Goal: Participate in discussion: Engage in conversation with other users on a specific topic

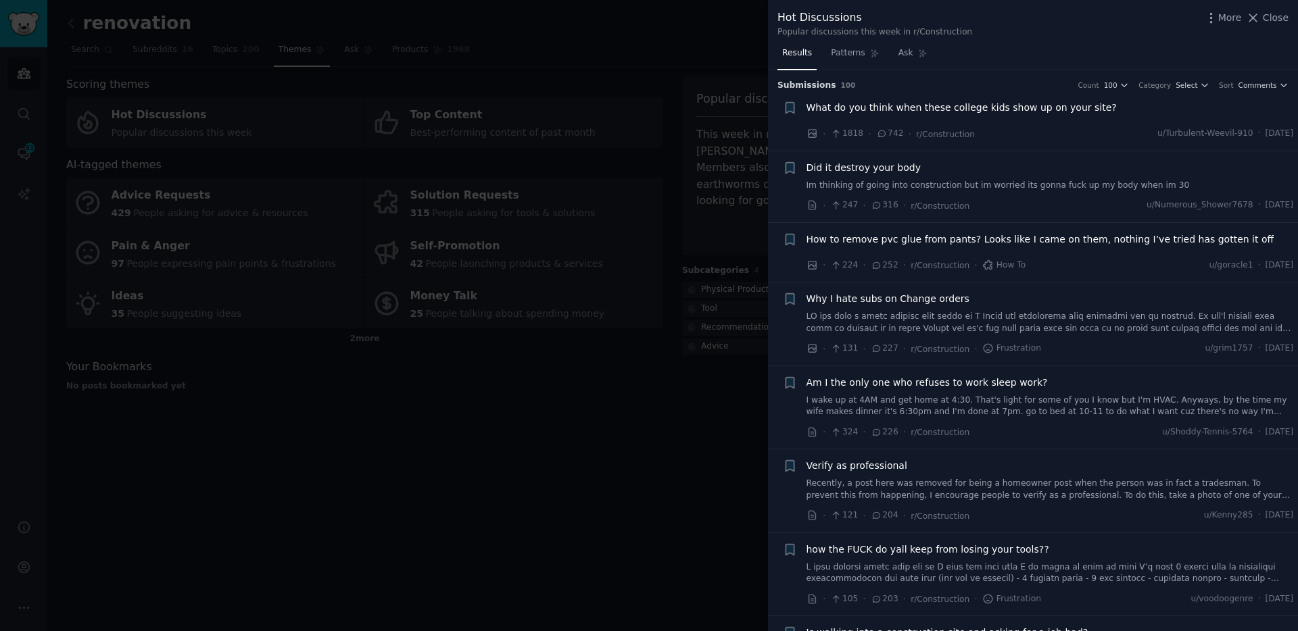
click at [696, 133] on div at bounding box center [649, 315] width 1298 height 631
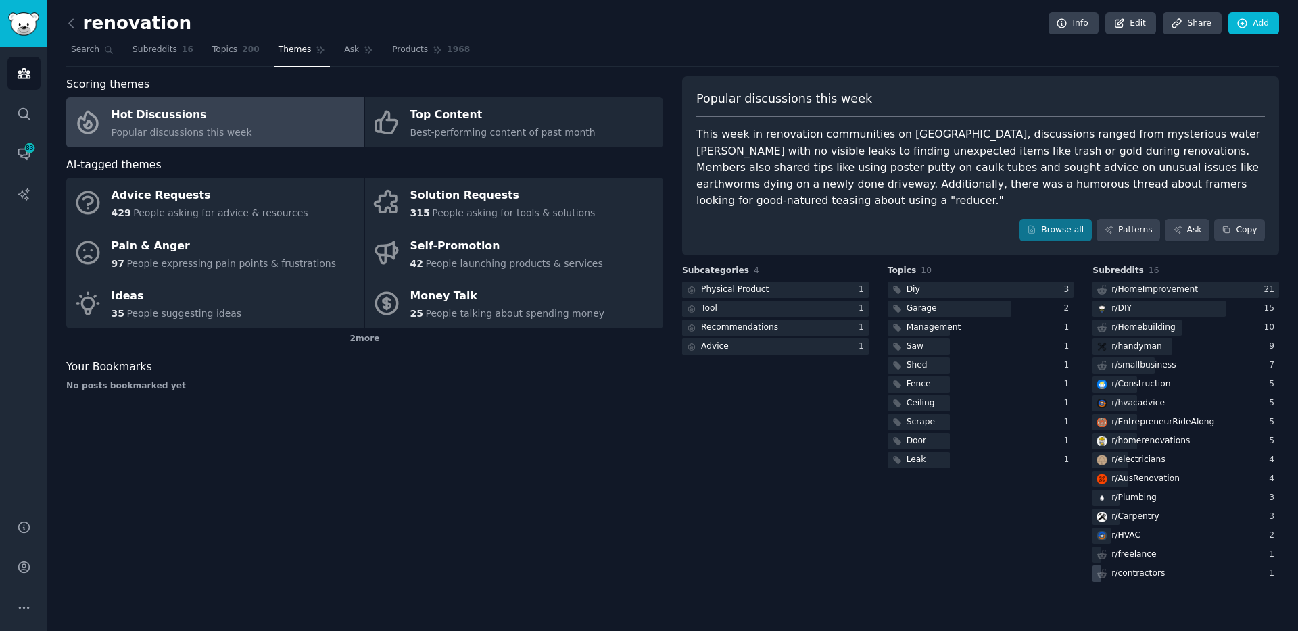
click at [1144, 568] on div "r/ contractors" at bounding box center [1138, 574] width 53 height 12
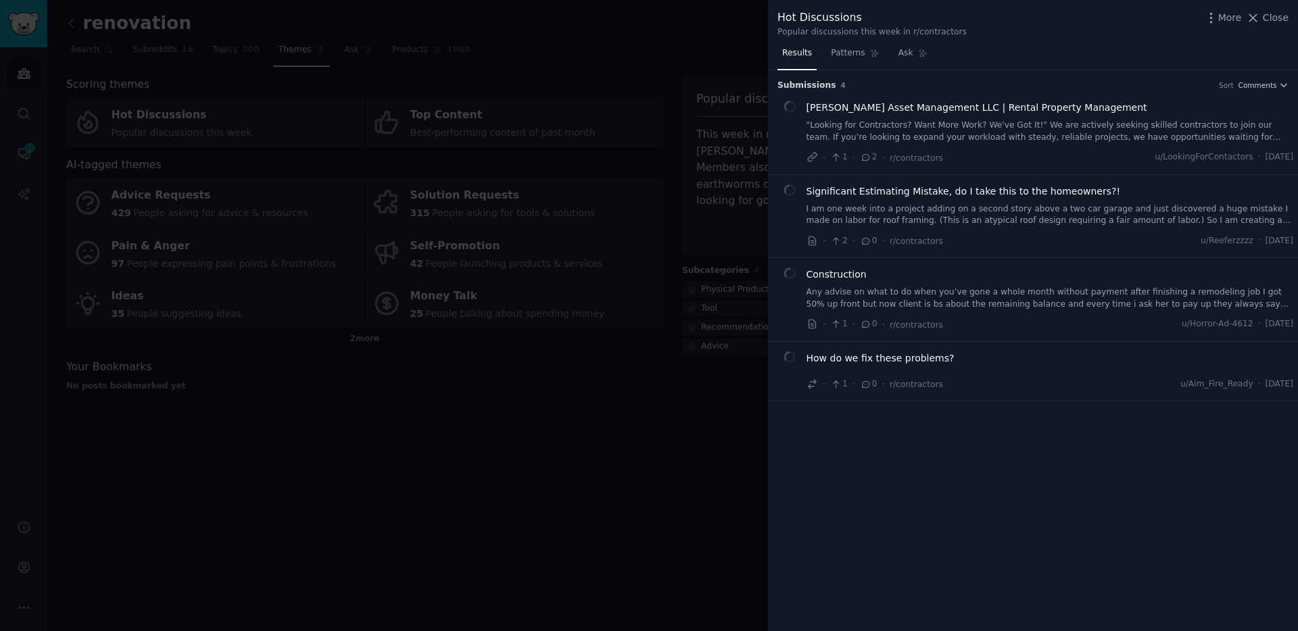
click at [945, 33] on div "Popular discussions this week in r/contractors" at bounding box center [872, 32] width 189 height 12
click at [872, 104] on span "[PERSON_NAME] Asset Management LLC | Rental Property Management" at bounding box center [977, 108] width 341 height 14
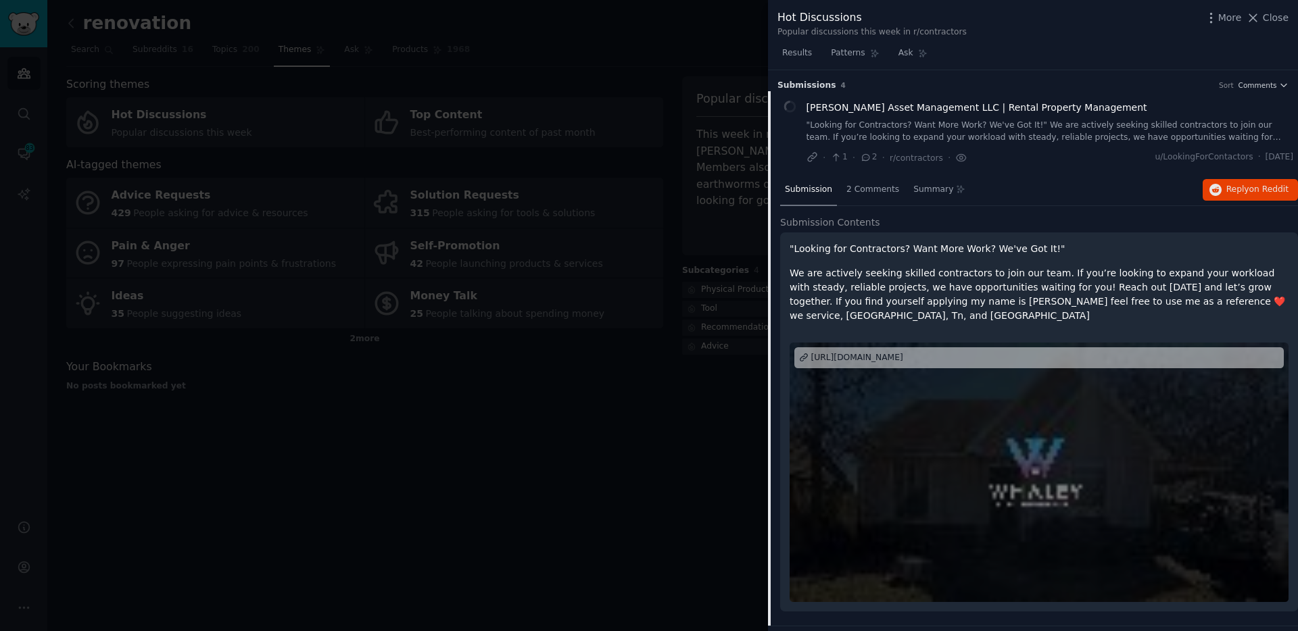
scroll to position [22, 0]
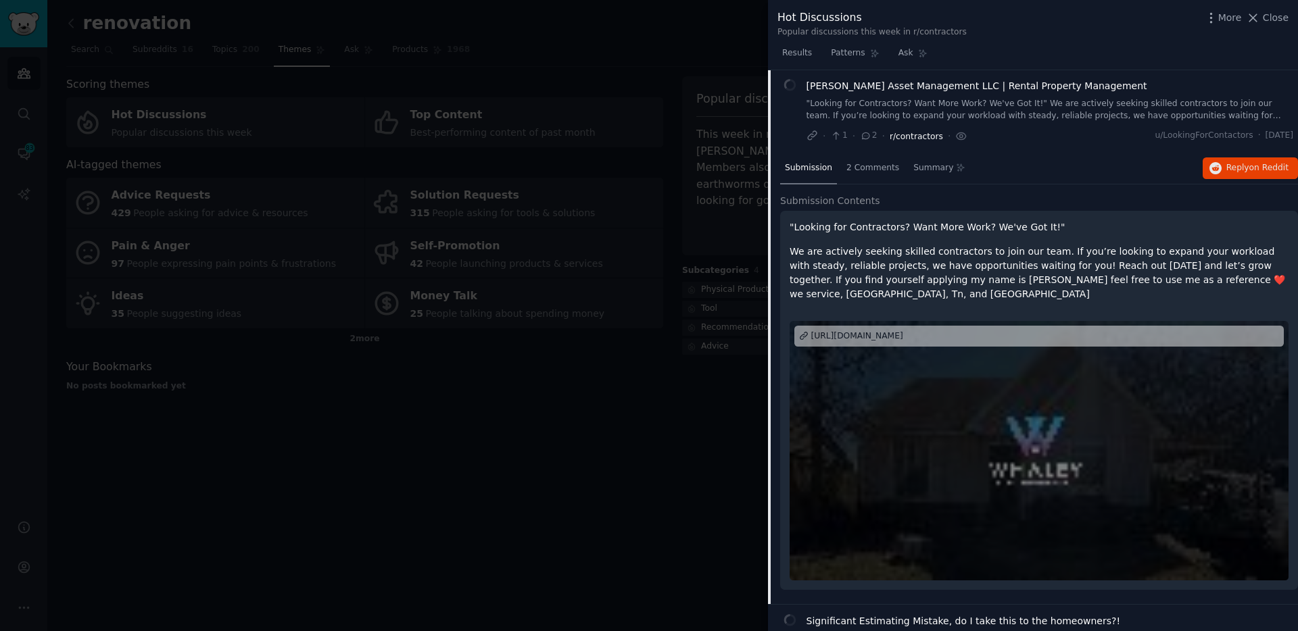
click at [904, 137] on span "r/contractors" at bounding box center [916, 136] width 53 height 9
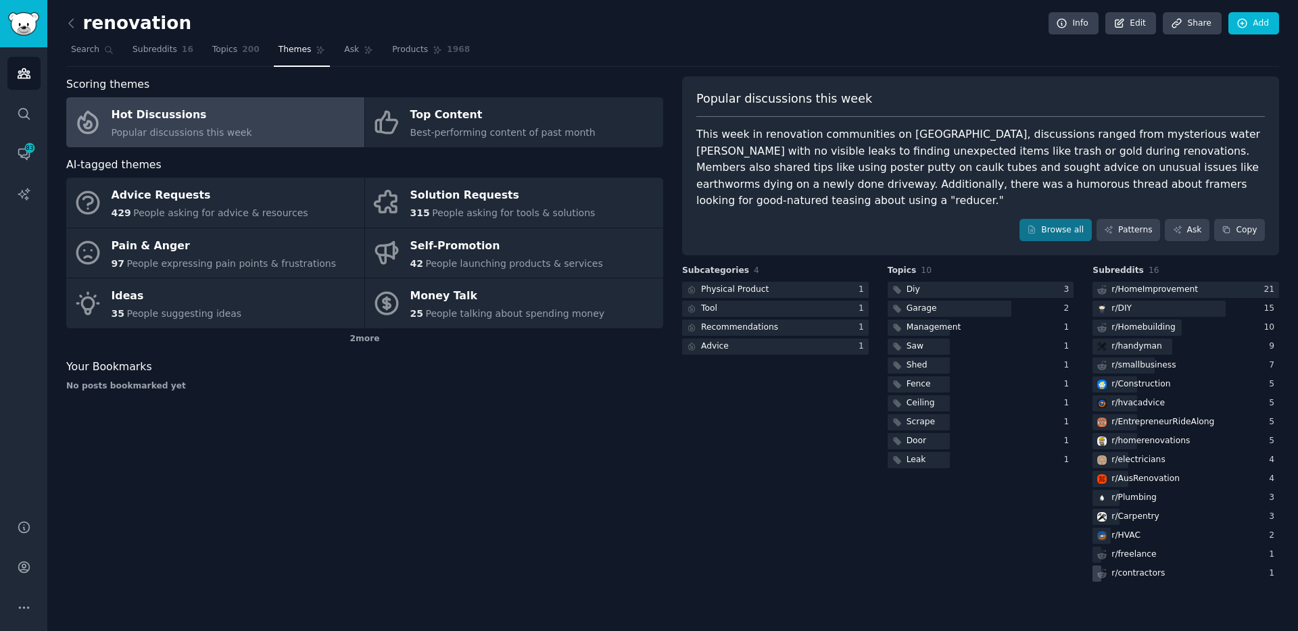
click at [1141, 568] on div "r/ contractors" at bounding box center [1138, 574] width 53 height 12
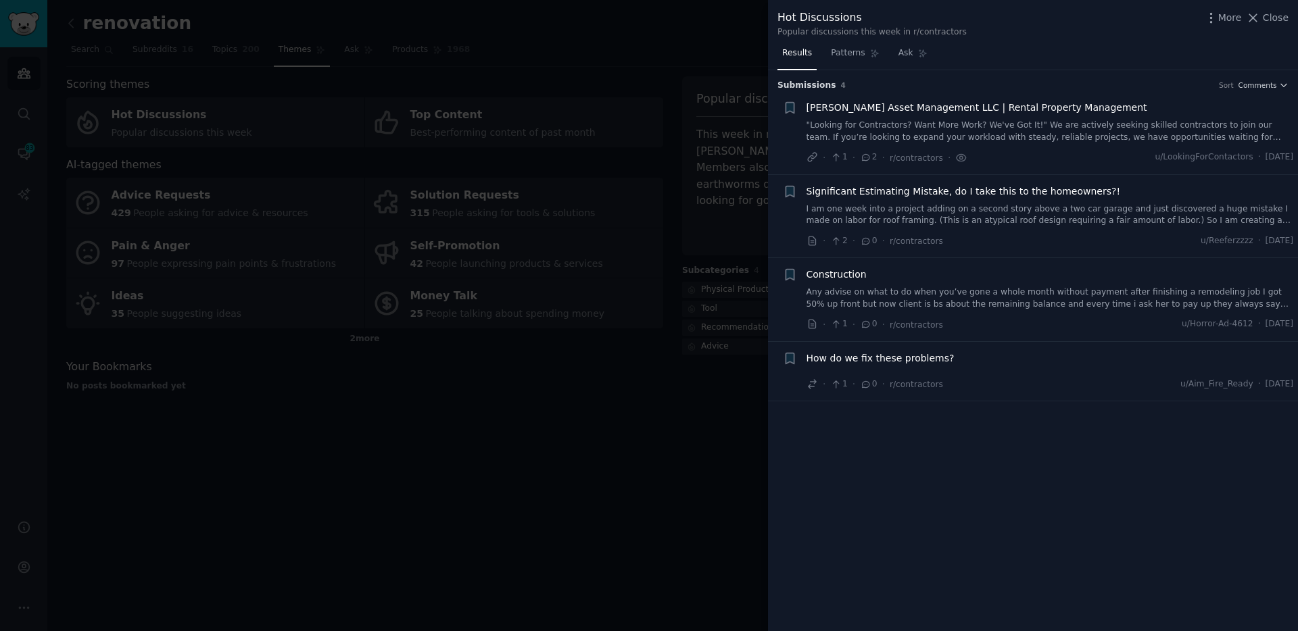
click at [874, 193] on span "Significant Estimating Mistake, do I take this to the homeowners?!" at bounding box center [964, 192] width 314 height 14
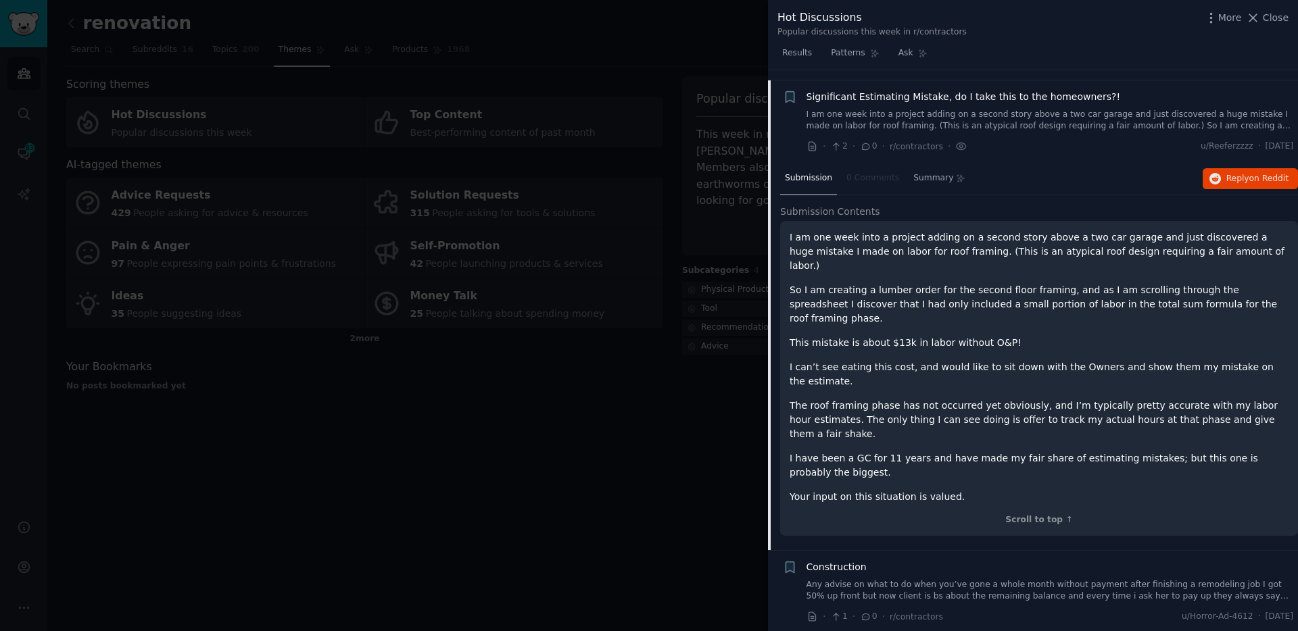
scroll to position [105, 0]
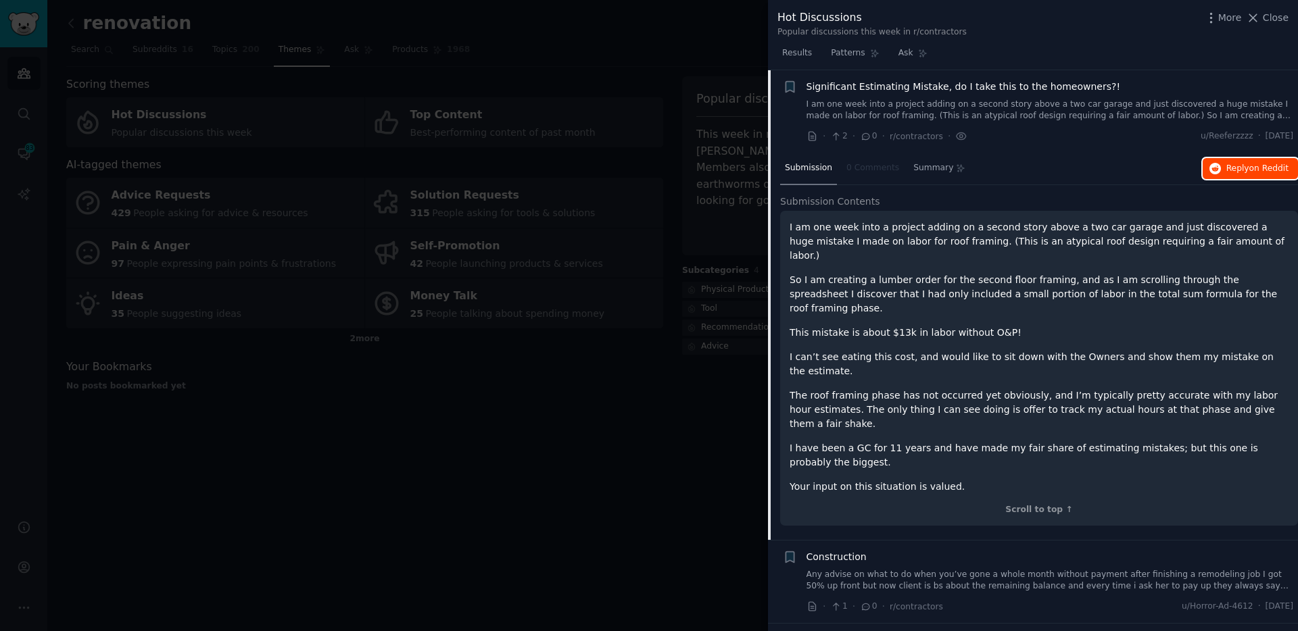
click at [1228, 168] on span "Reply on Reddit" at bounding box center [1257, 169] width 62 height 12
